Goal: Information Seeking & Learning: Learn about a topic

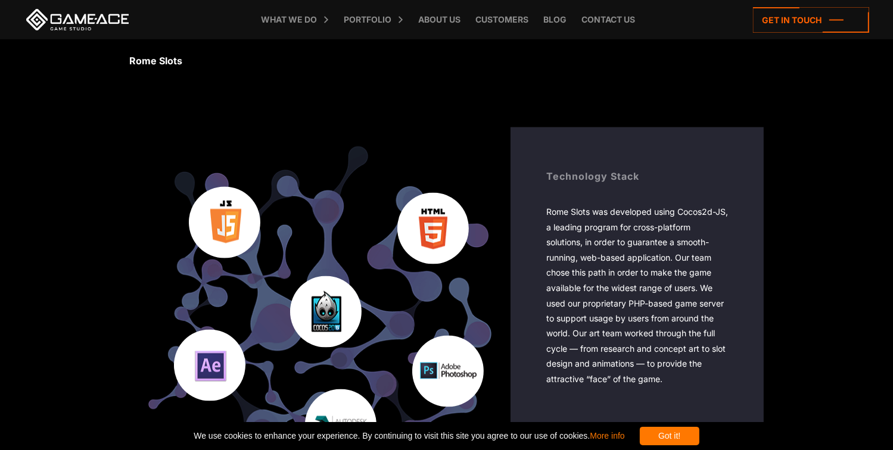
scroll to position [1879, 0]
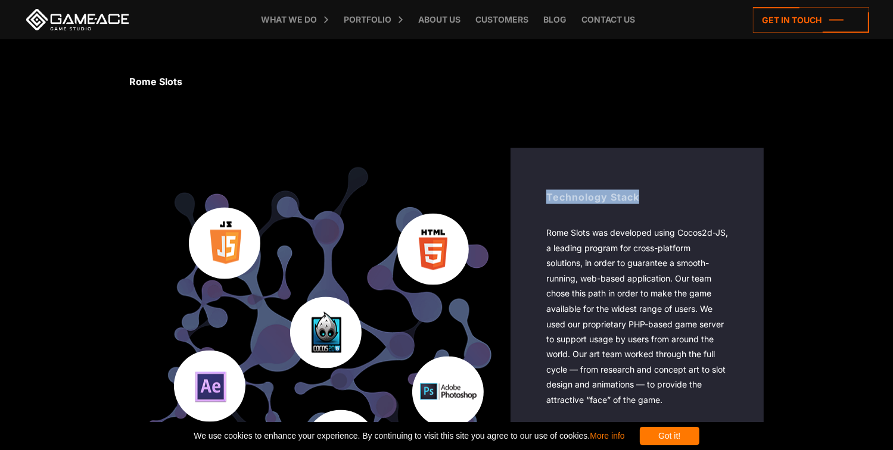
drag, startPoint x: 642, startPoint y: 194, endPoint x: 538, endPoint y: 195, distance: 103.6
click at [538, 195] on div "Technology Stack Rome Slots was developed using Cocos2d-JS, a leading program f…" at bounding box center [636, 303] width 253 height 310
copy div "Technology Stack"
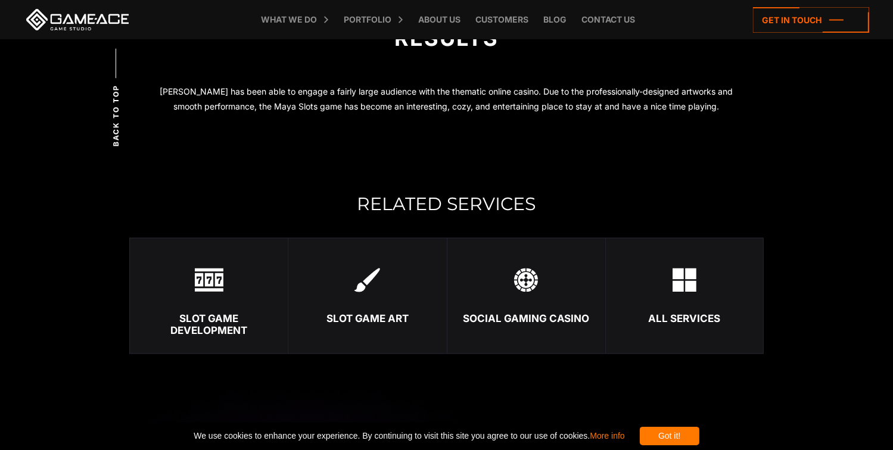
scroll to position [2436, 0]
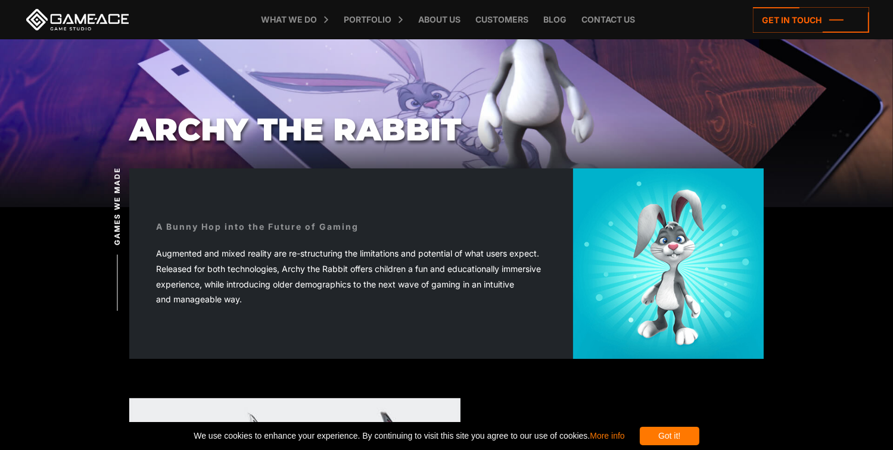
scroll to position [288, 0]
